Goal: Task Accomplishment & Management: Manage account settings

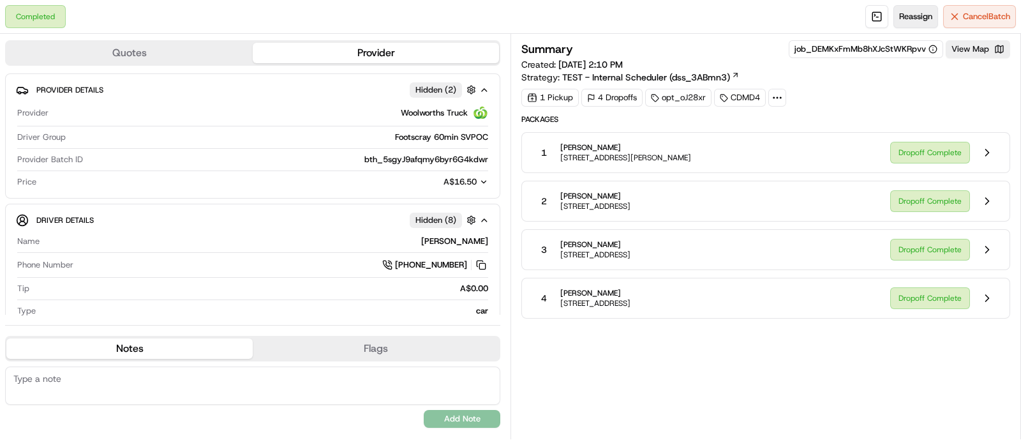
click at [914, 22] on button "Reassign" at bounding box center [916, 16] width 45 height 23
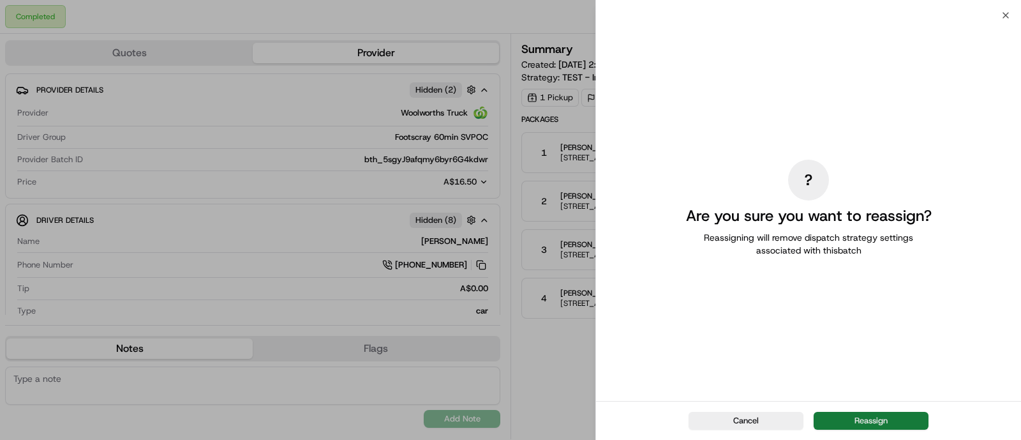
click at [892, 426] on button "Reassign" at bounding box center [871, 421] width 115 height 18
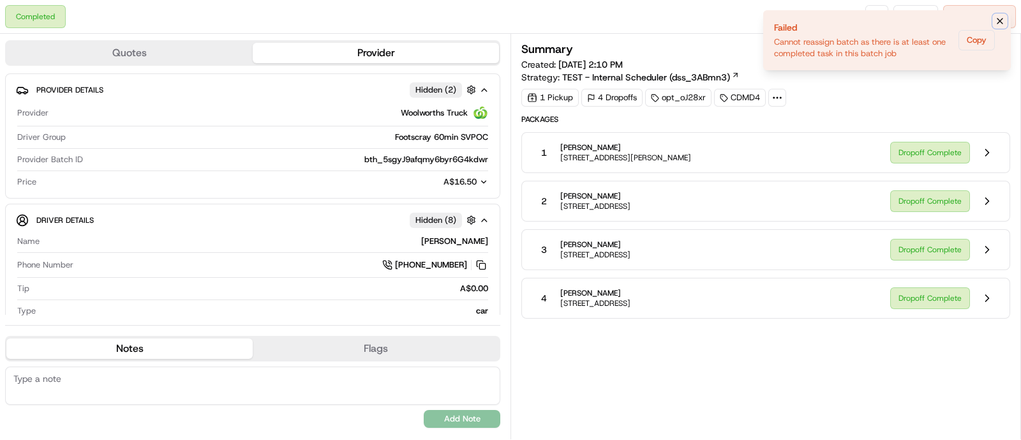
click at [999, 20] on icon "Notifications (F8)" at bounding box center [1000, 21] width 10 height 10
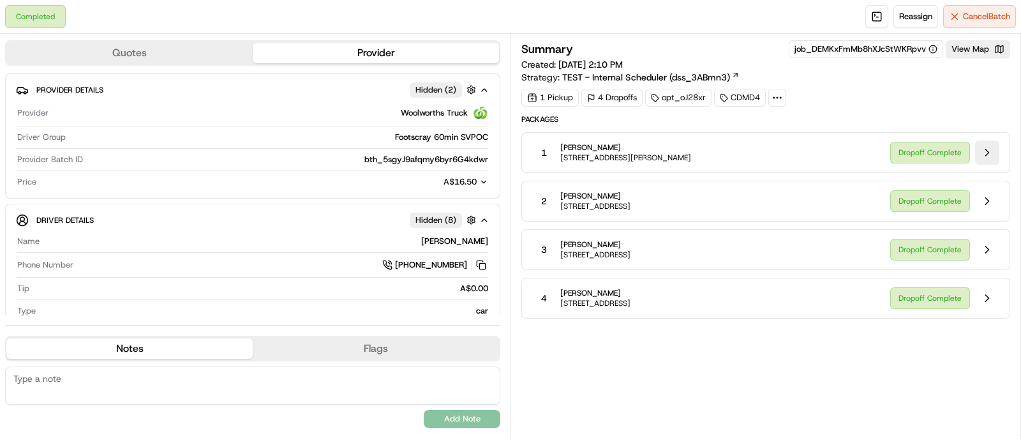
click at [993, 148] on button at bounding box center [987, 152] width 24 height 24
click at [984, 298] on button at bounding box center [987, 298] width 24 height 24
click at [1005, 11] on span "Cancel Batch" at bounding box center [986, 16] width 47 height 11
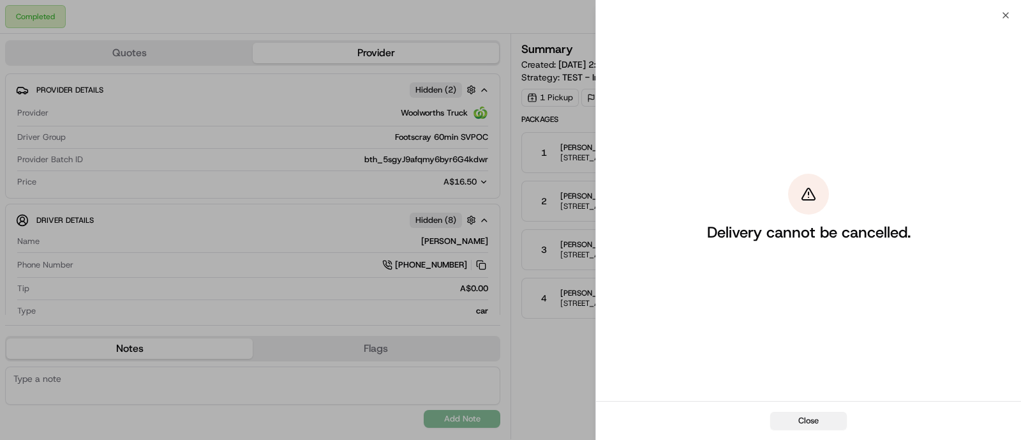
click at [812, 415] on button "Close" at bounding box center [808, 421] width 77 height 18
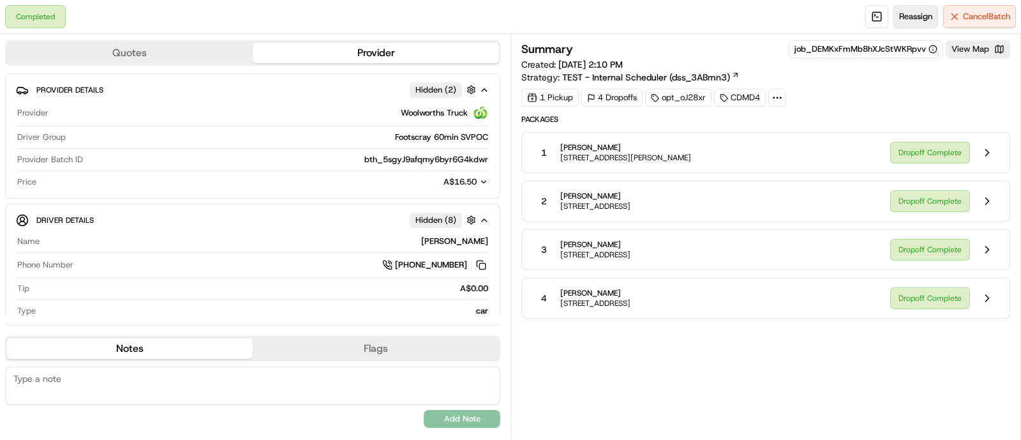
click at [915, 17] on span "Reassign" at bounding box center [915, 16] width 33 height 11
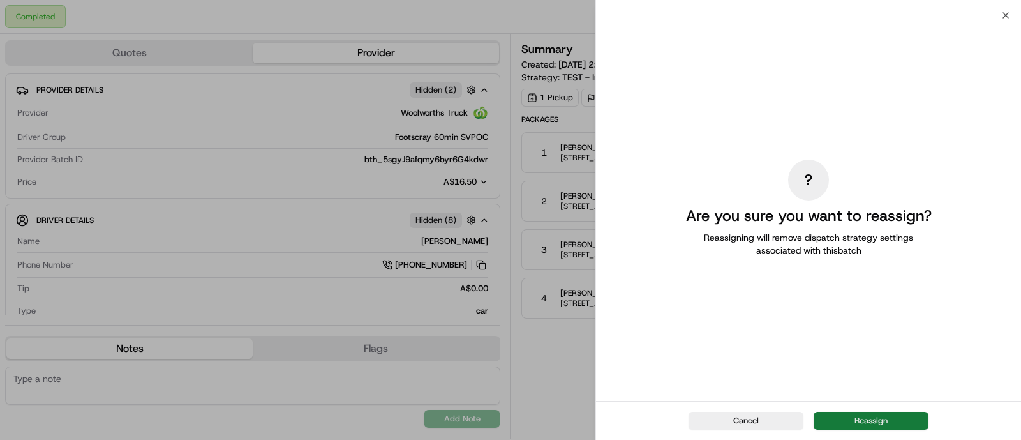
click at [859, 418] on button "Reassign" at bounding box center [871, 421] width 115 height 18
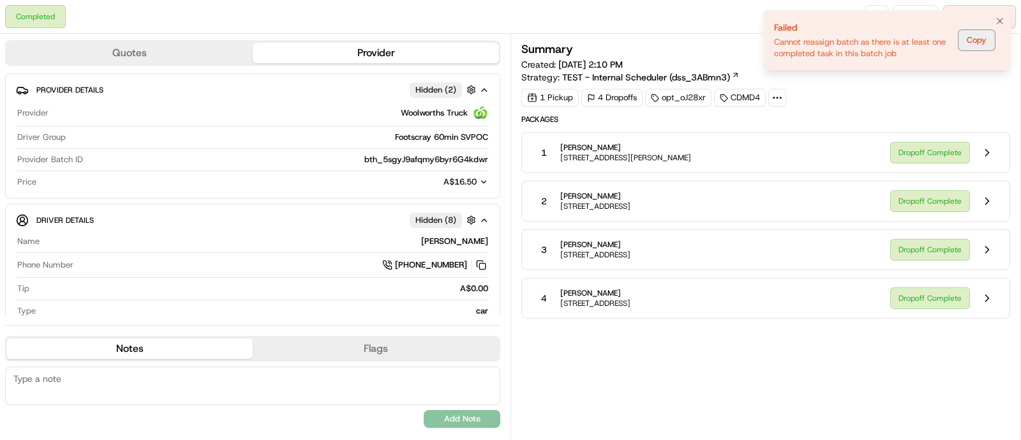
click at [973, 42] on button "Copy" at bounding box center [977, 40] width 36 height 20
click at [999, 17] on icon "Notifications (F8)" at bounding box center [1000, 21] width 10 height 10
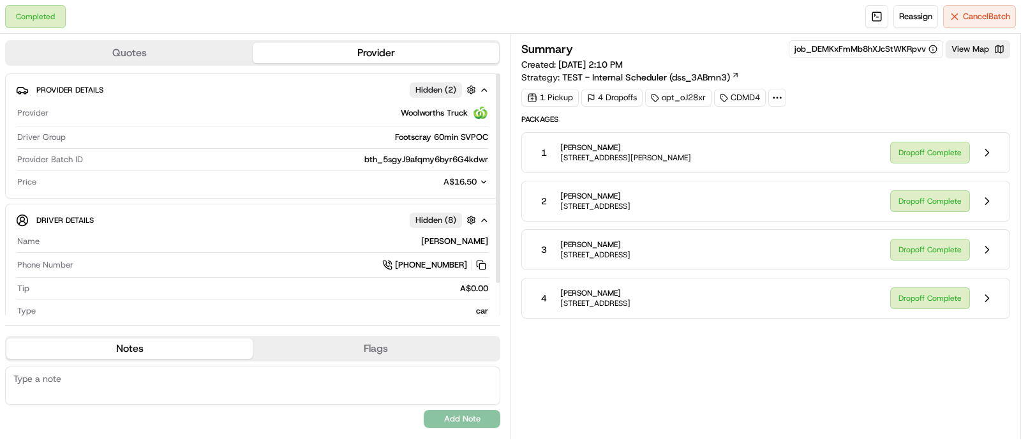
click at [383, 50] on button "Provider" at bounding box center [376, 53] width 246 height 20
click at [197, 52] on button "Quotes" at bounding box center [129, 53] width 246 height 20
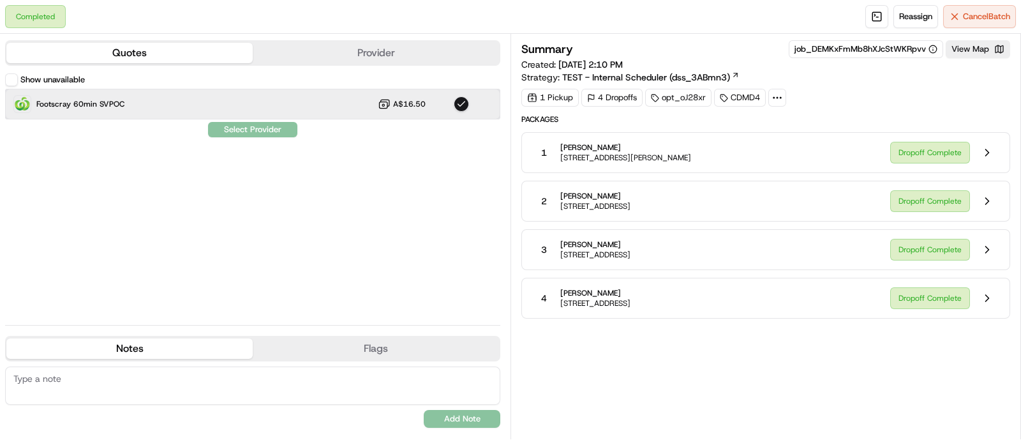
click at [439, 105] on div "Footscray 60min SVPOC A$16.50" at bounding box center [252, 104] width 495 height 31
click at [473, 97] on div "Footscray 60min SVPOC A$16.50" at bounding box center [252, 104] width 495 height 31
